Goal: Navigation & Orientation: Understand site structure

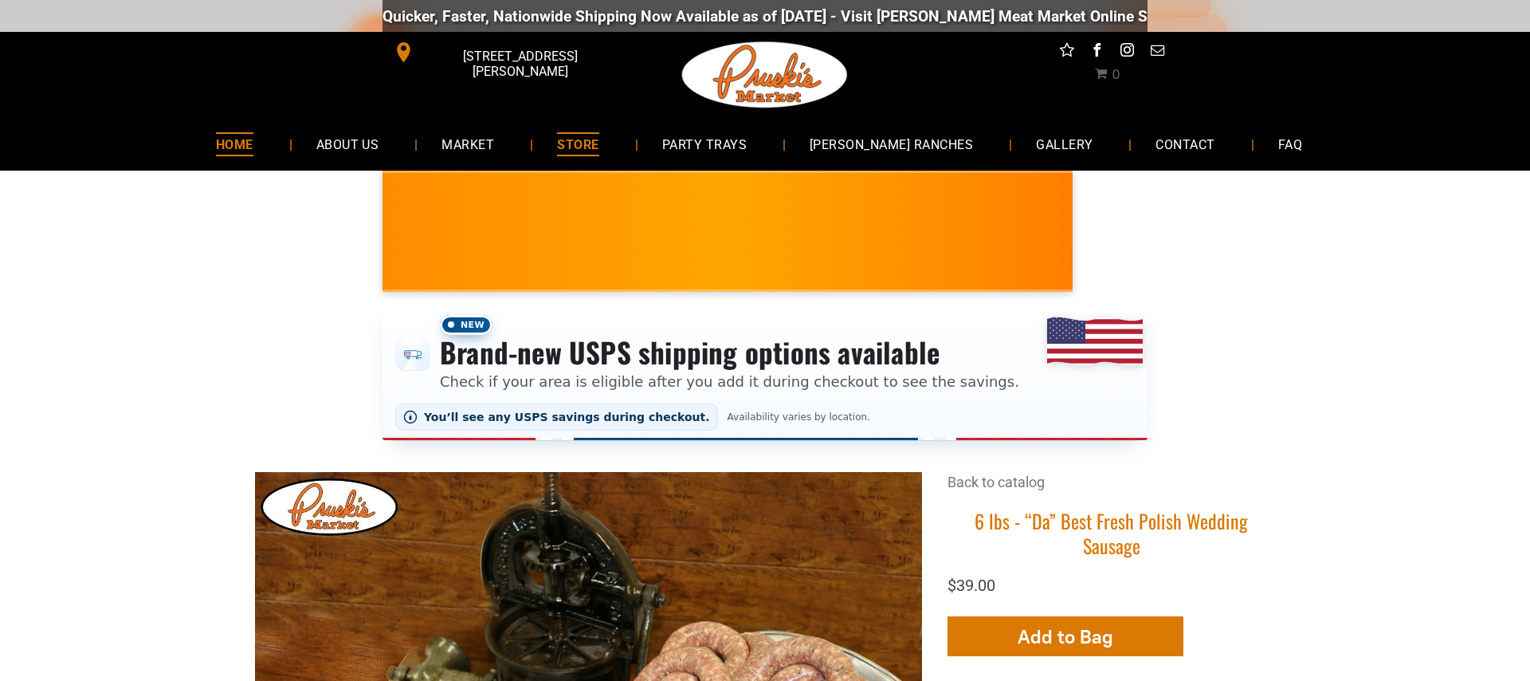
click at [253, 143] on span "HOME" at bounding box center [234, 143] width 37 height 23
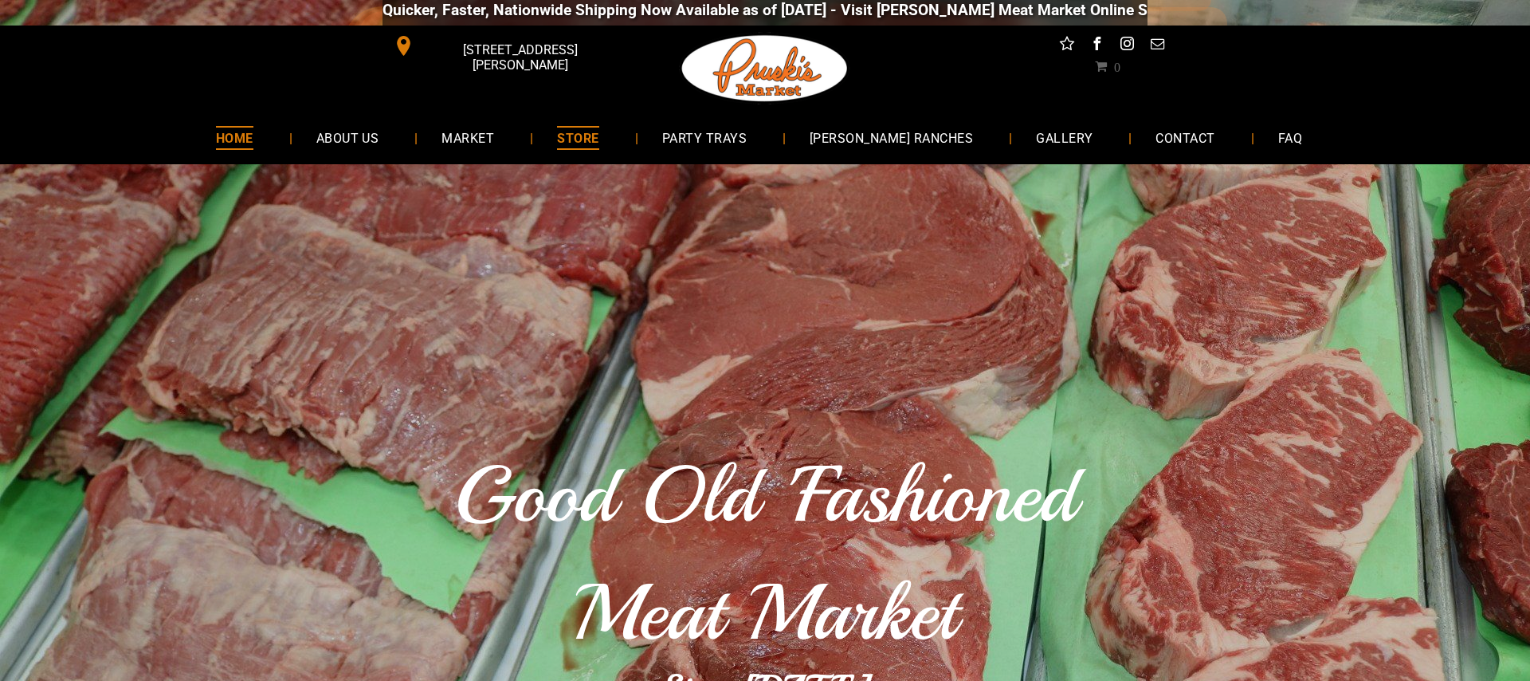
scroll to position [6, 0]
click at [495, 143] on span "MARKET" at bounding box center [468, 137] width 53 height 23
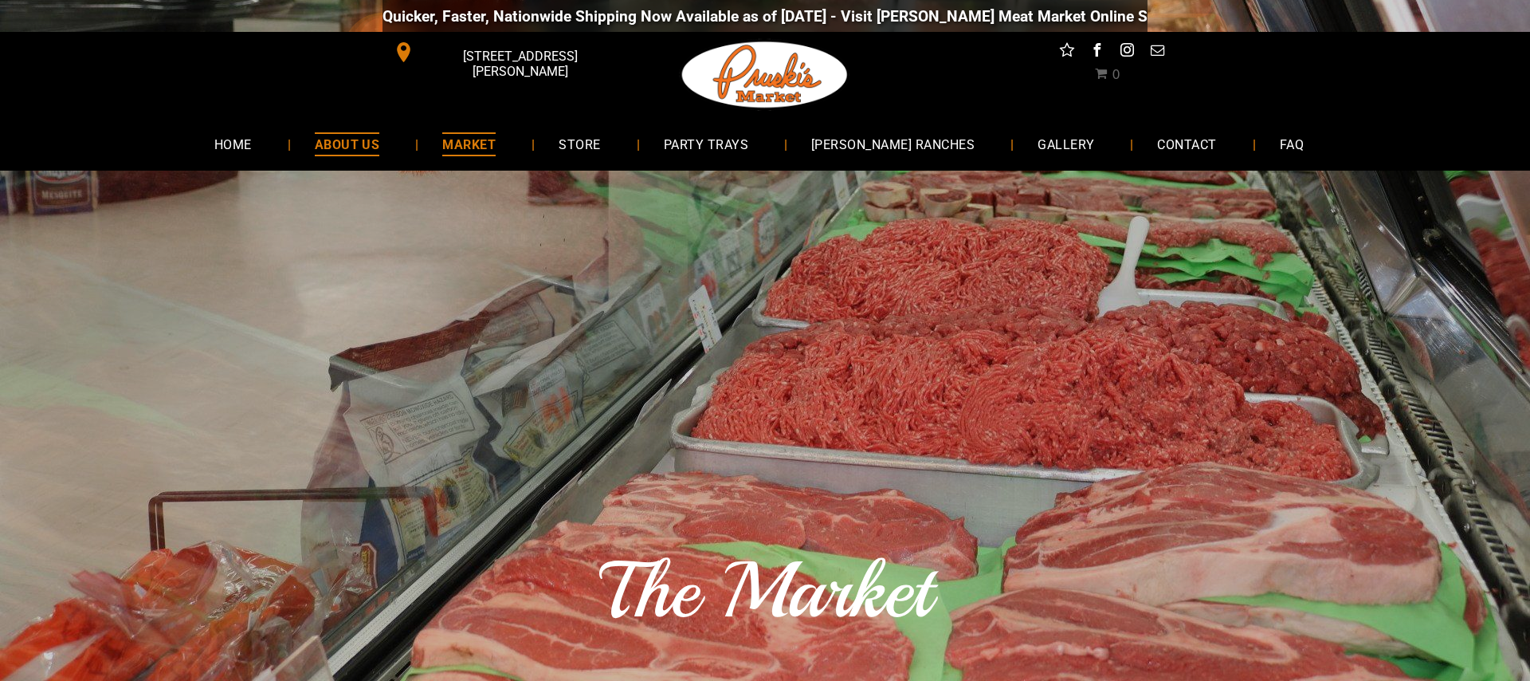
click at [380, 145] on span "ABOUT US" at bounding box center [347, 143] width 65 height 23
